Goal: Task Accomplishment & Management: Manage account settings

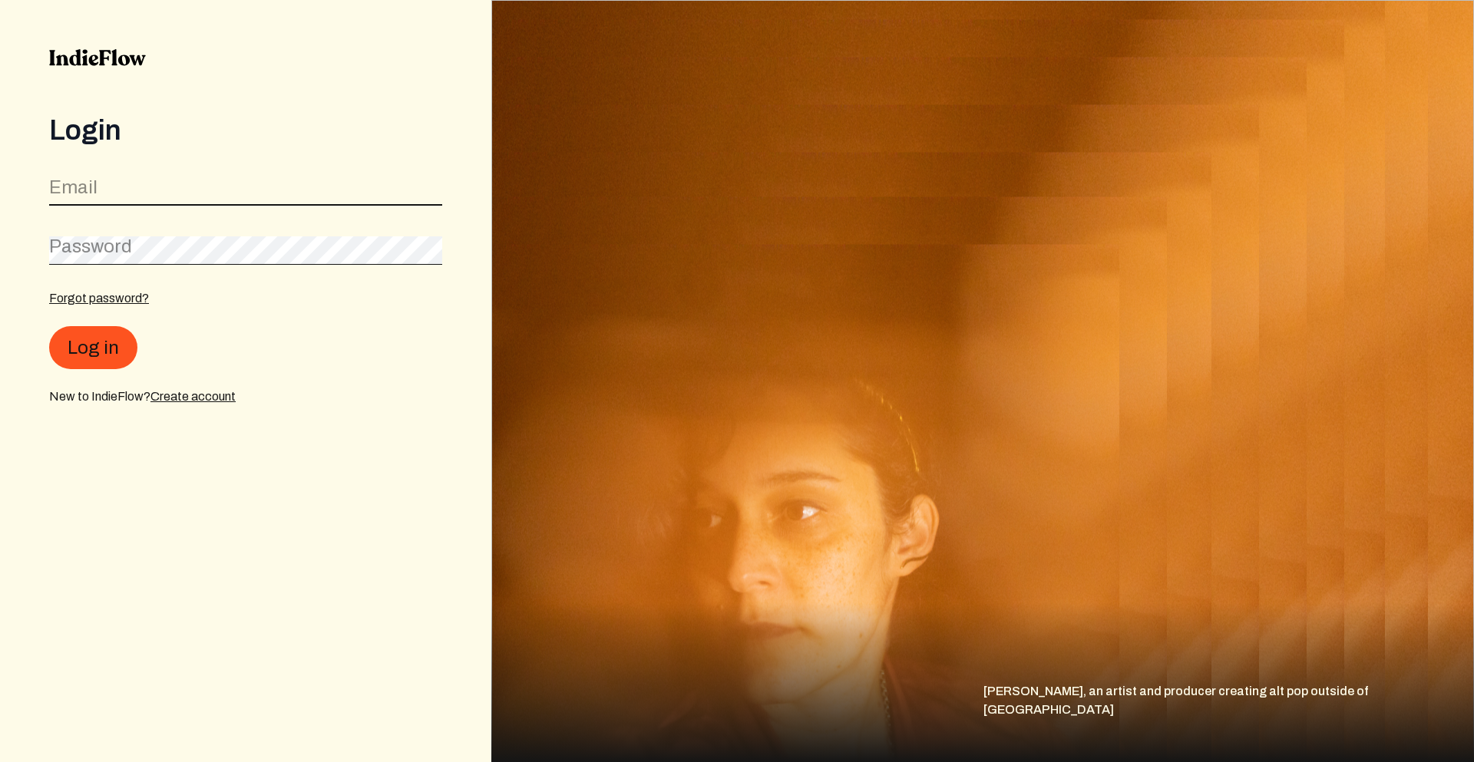
click at [276, 179] on input "email" at bounding box center [245, 191] width 393 height 29
type input "[EMAIL_ADDRESS][DOMAIN_NAME]"
click at [110, 289] on form "Email [EMAIL_ADDRESS][DOMAIN_NAME] Password Forgot password? Log in New to Indi…" at bounding box center [245, 288] width 393 height 236
click at [121, 306] on div "Forgot password?" at bounding box center [99, 298] width 100 height 18
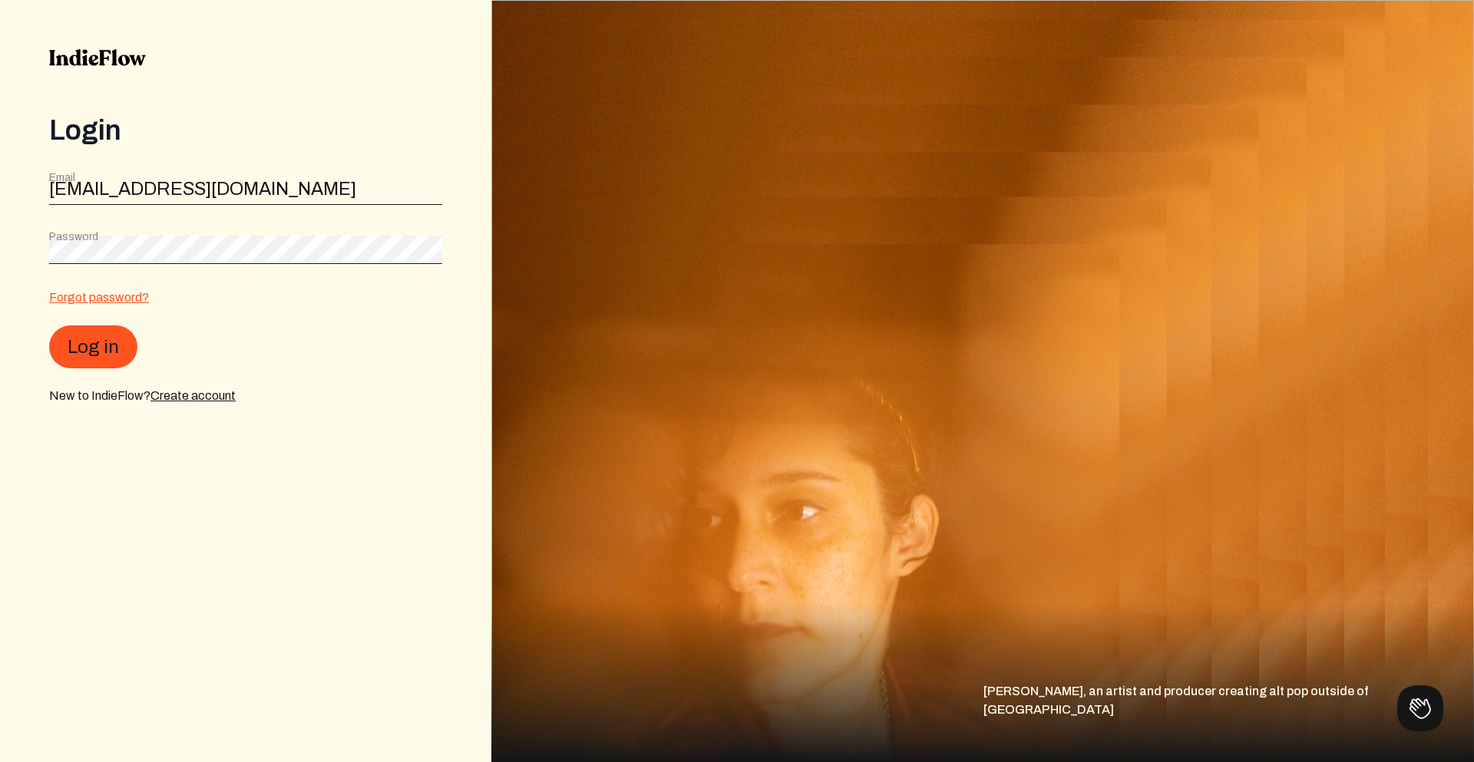
click at [116, 300] on link "Forgot password?" at bounding box center [99, 297] width 100 height 13
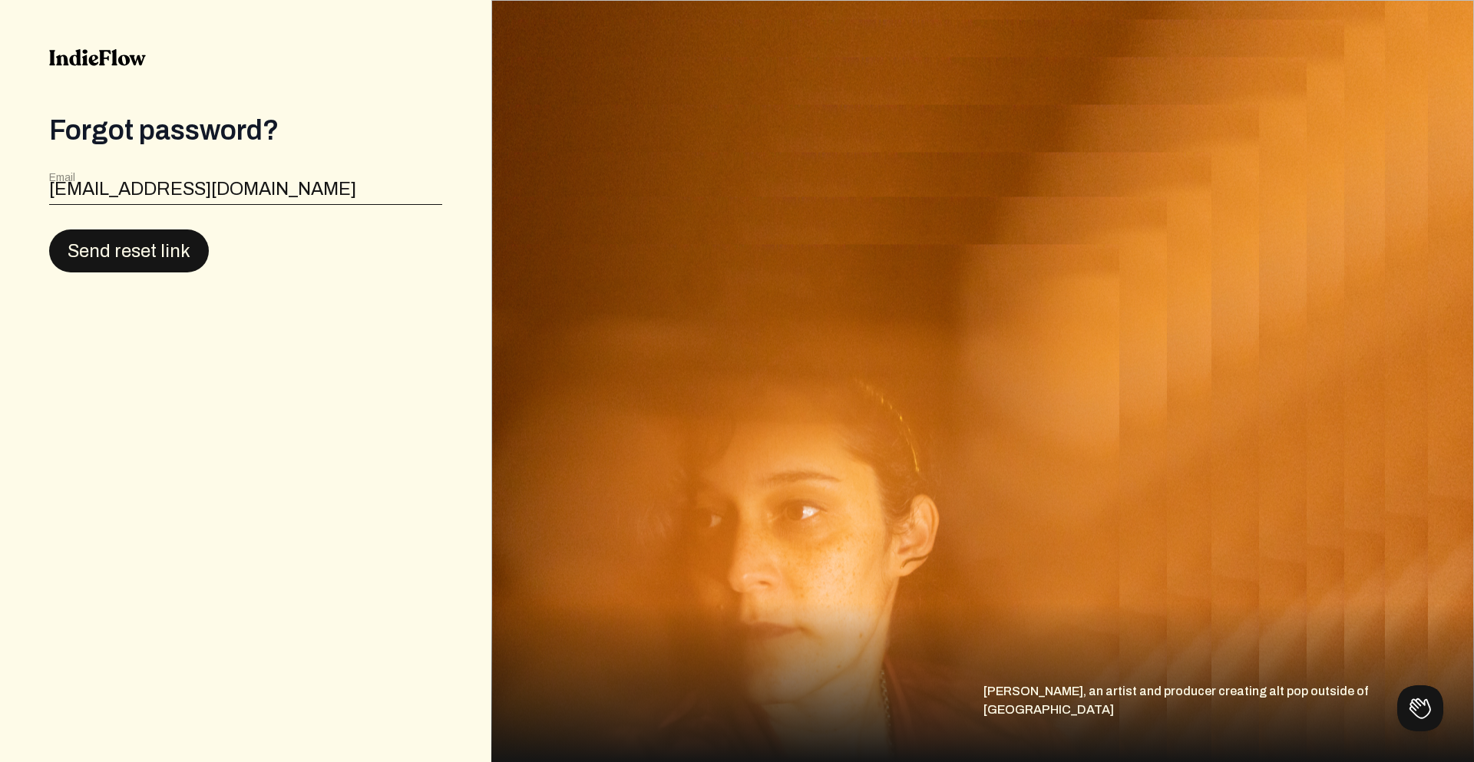
click at [118, 242] on button "Send reset link" at bounding box center [129, 251] width 160 height 43
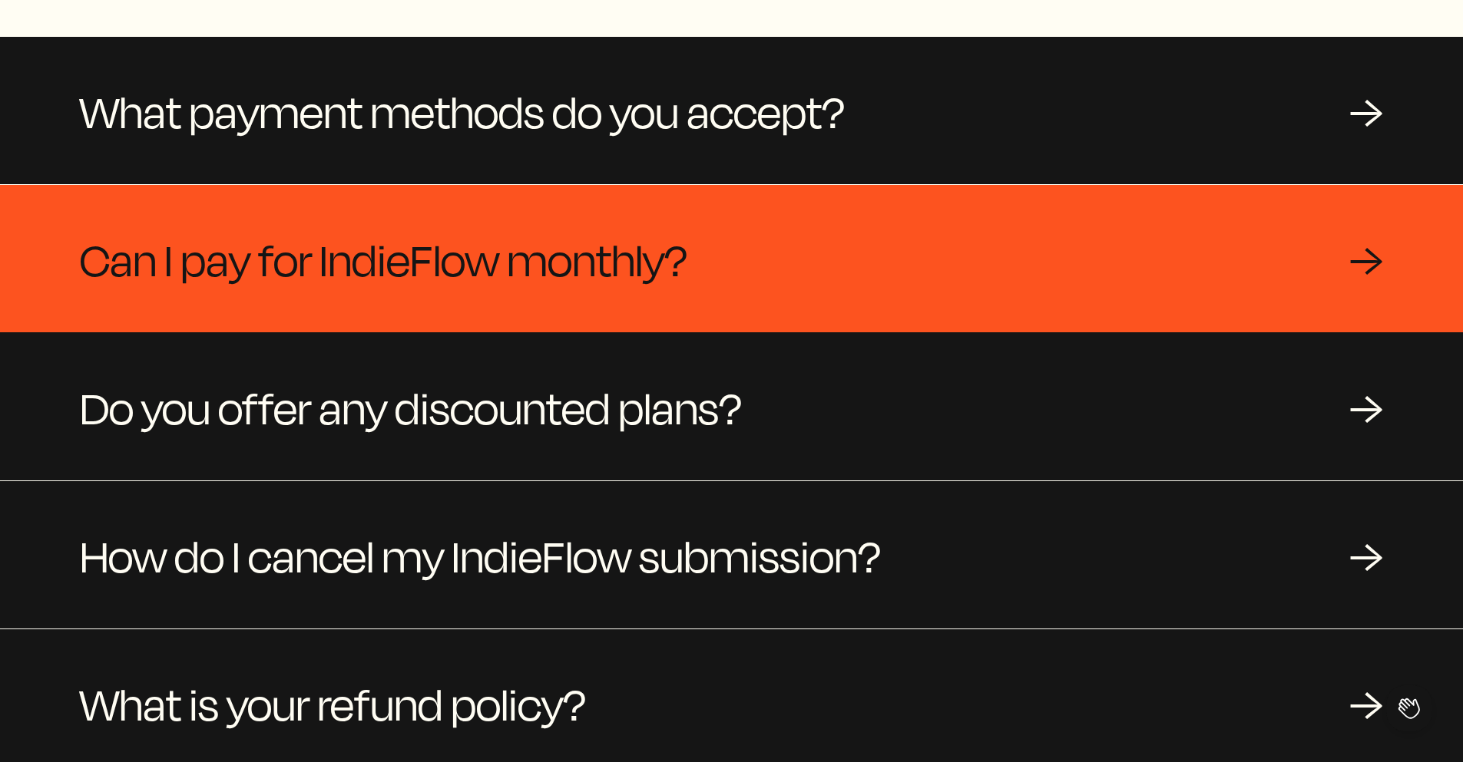
scroll to position [256, 0]
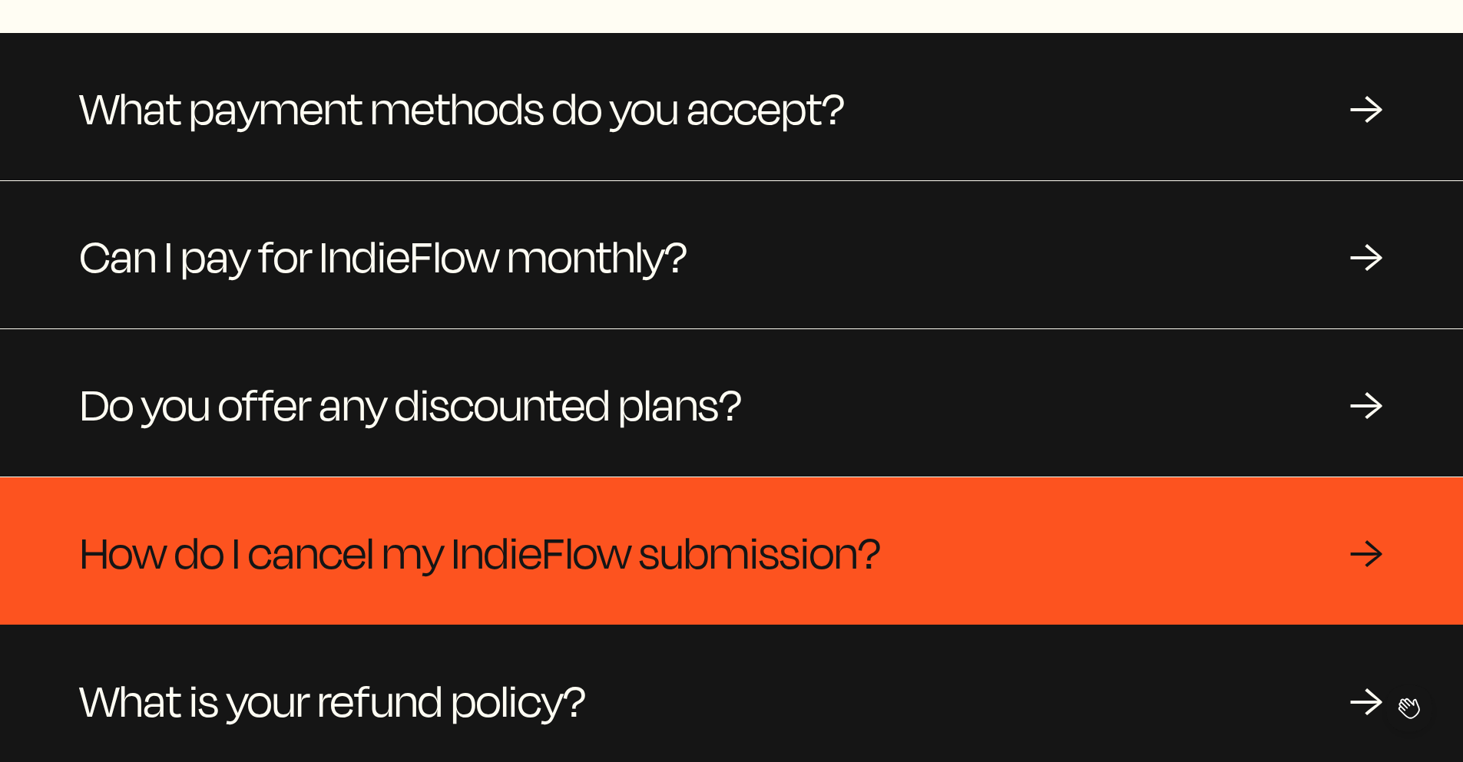
click at [848, 541] on span "How do I cancel my IndieFlow submission?" at bounding box center [480, 551] width 801 height 74
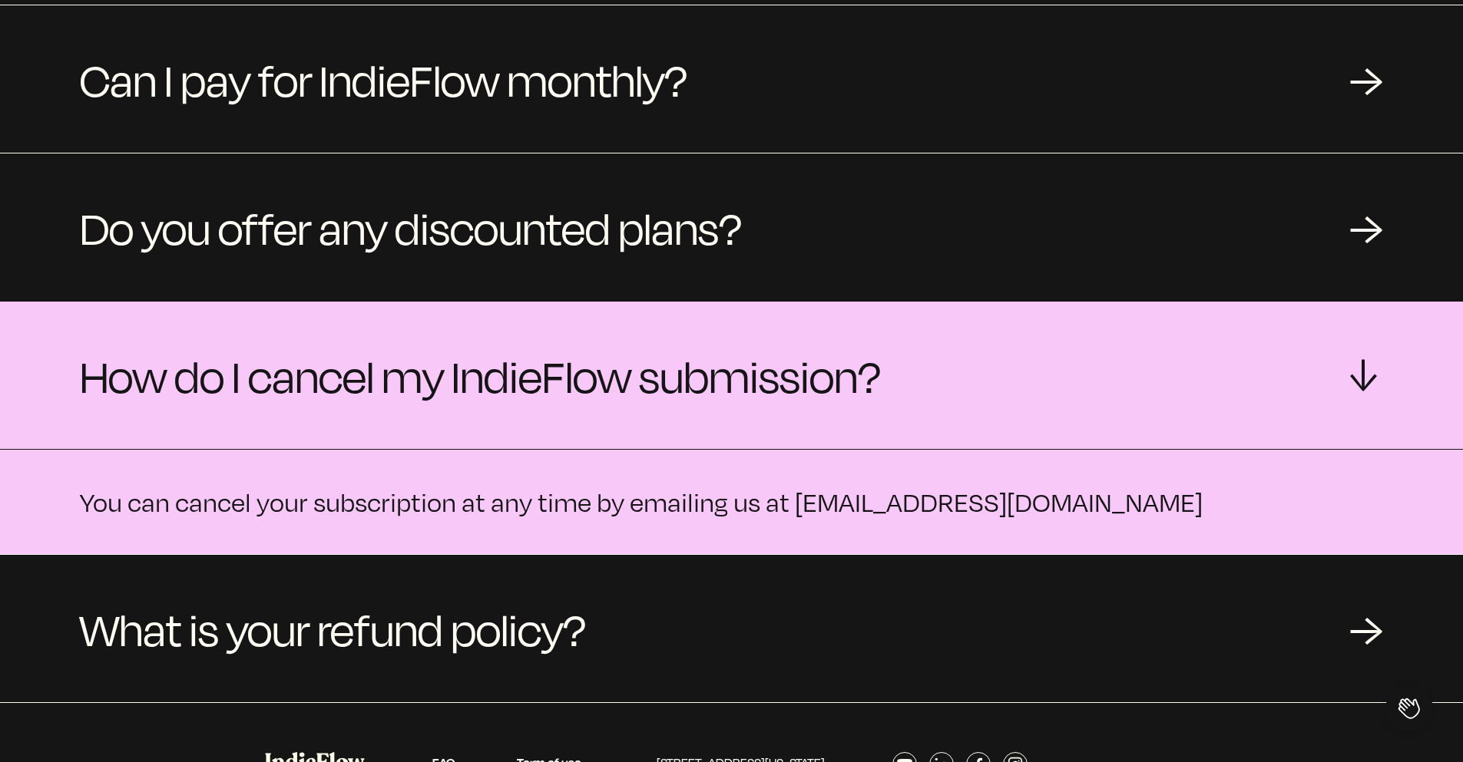
scroll to position [435, 0]
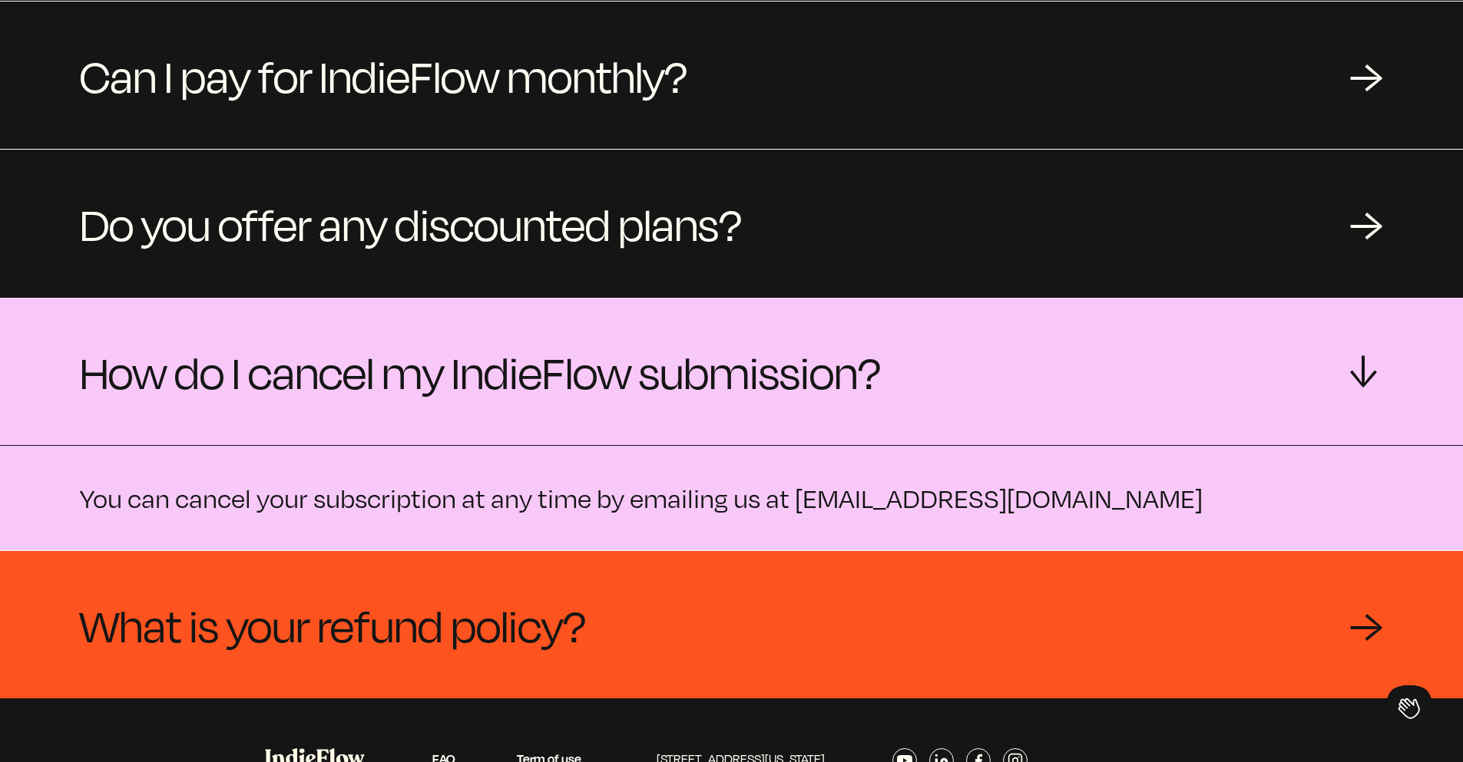
drag, startPoint x: 793, startPoint y: 497, endPoint x: 947, endPoint y: 497, distance: 154.3
click at [945, 497] on p "You can cancel your subscription at any time by emailing us at team@indieflow.me" at bounding box center [731, 498] width 1303 height 31
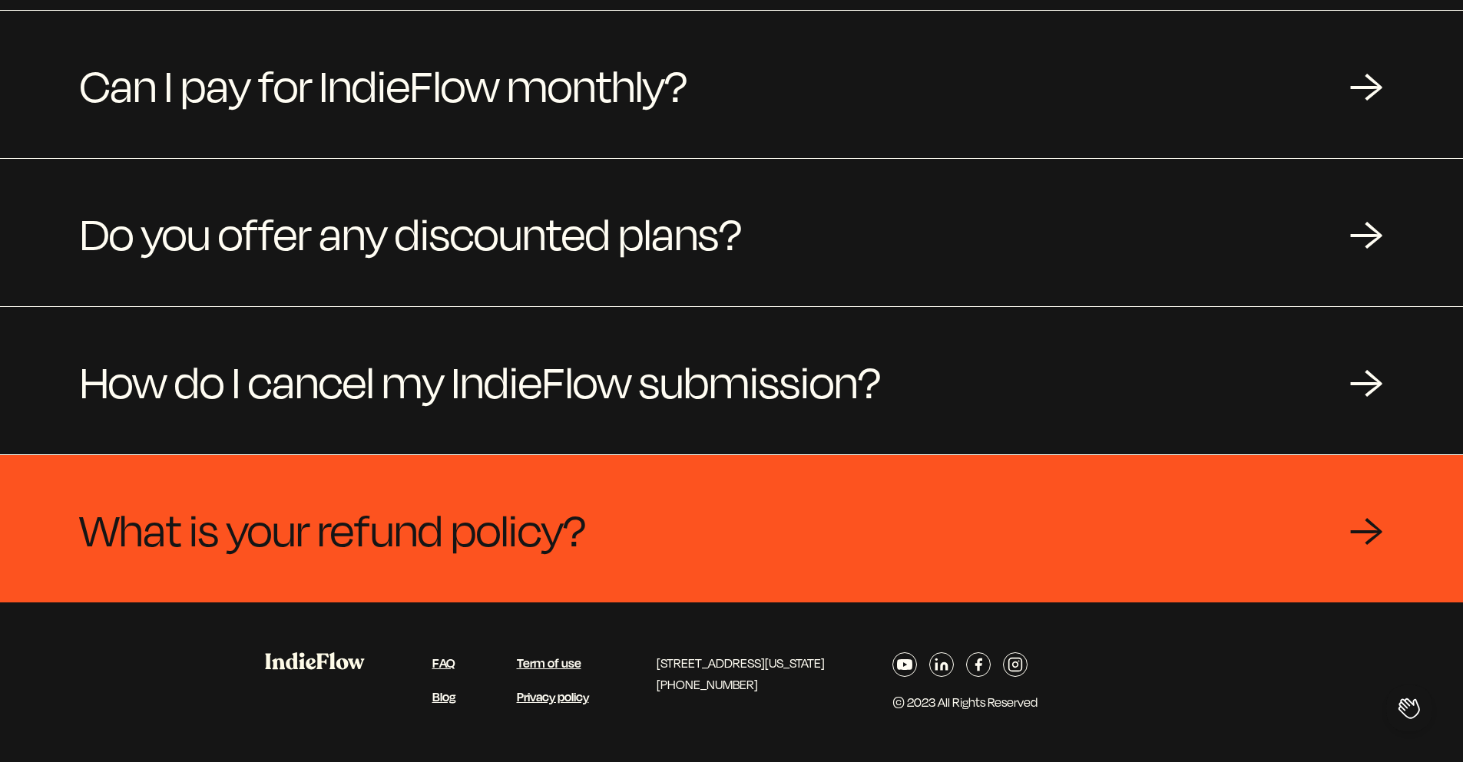
scroll to position [430, 0]
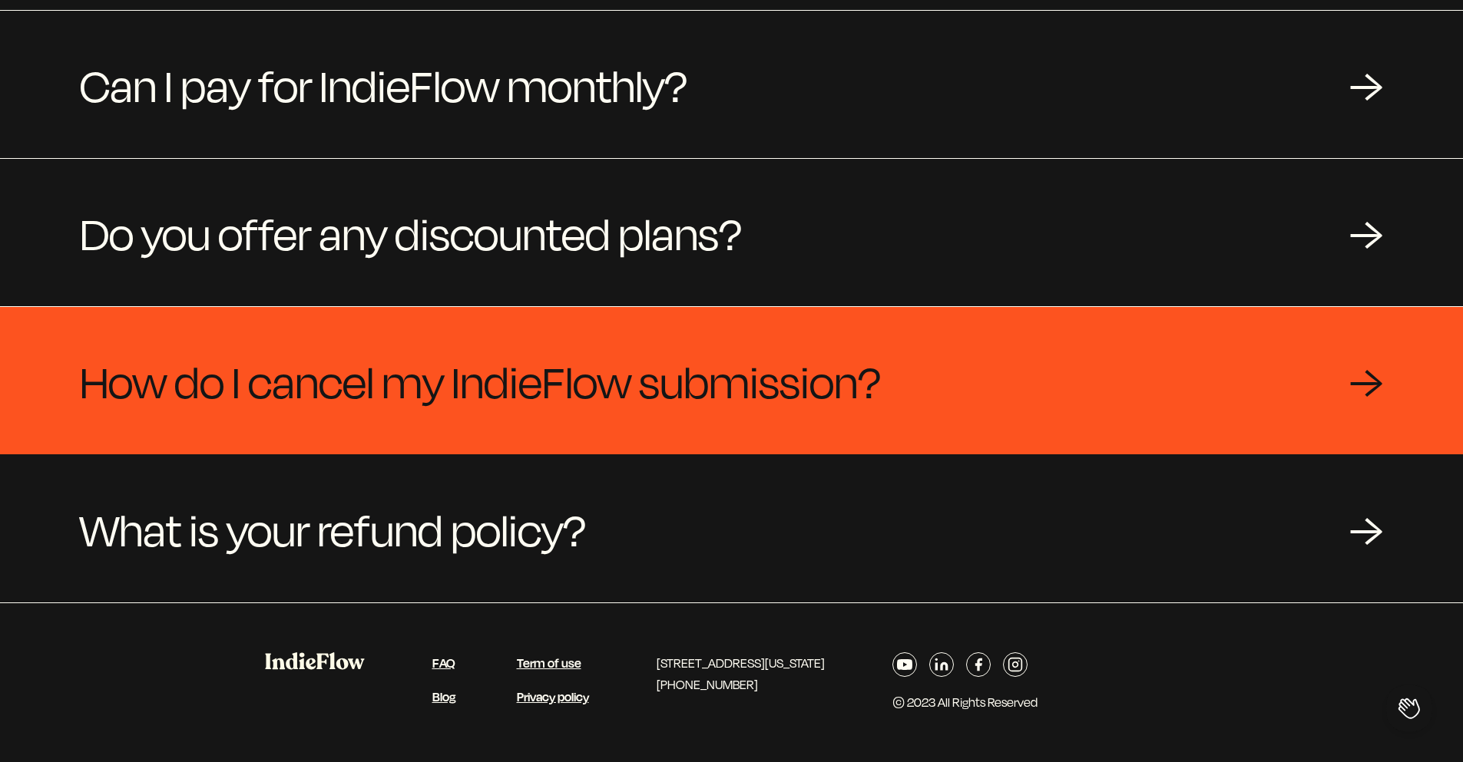
click at [906, 422] on div "How do I cancel my IndieFlow submission? →" at bounding box center [731, 380] width 1463 height 147
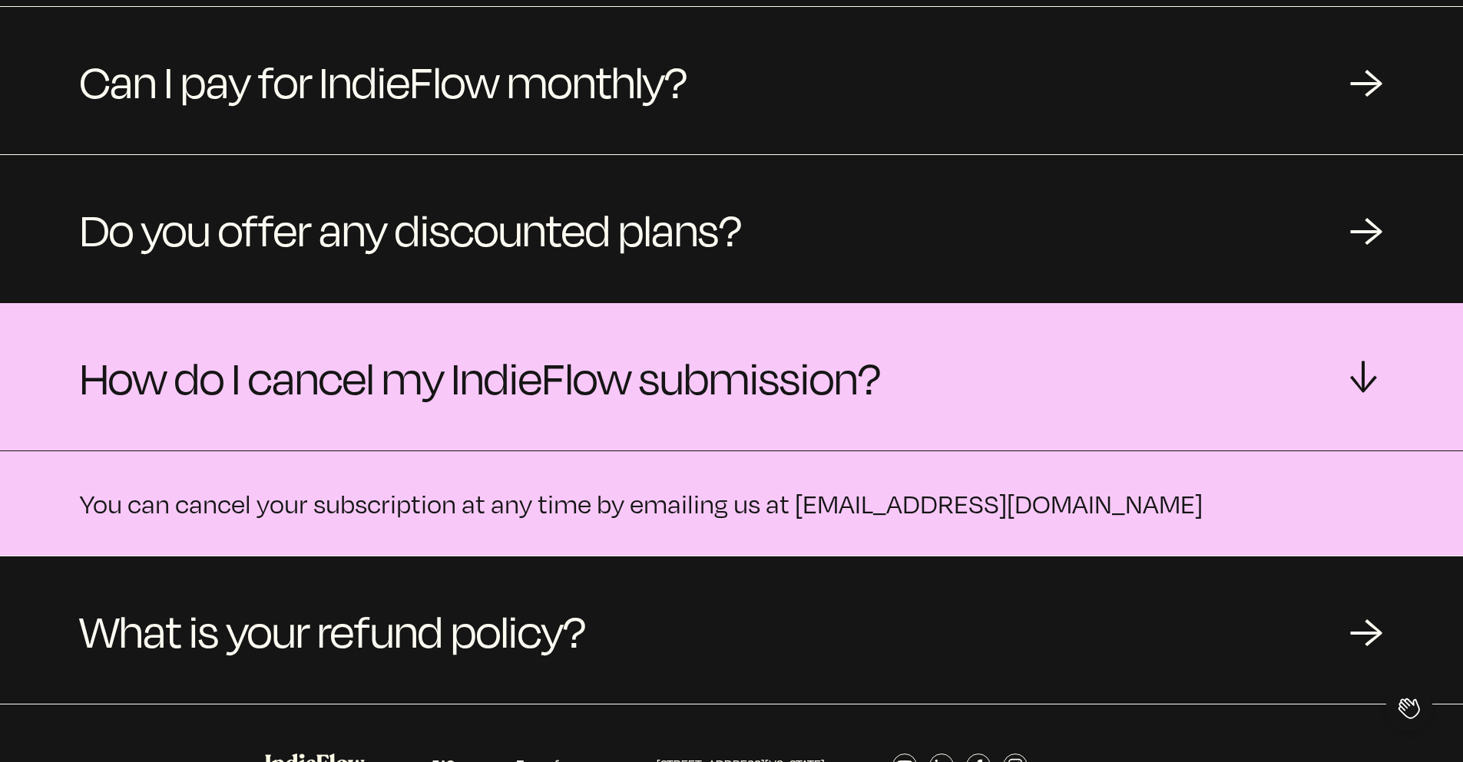
scroll to position [435, 0]
